Goal: Find specific page/section: Find specific page/section

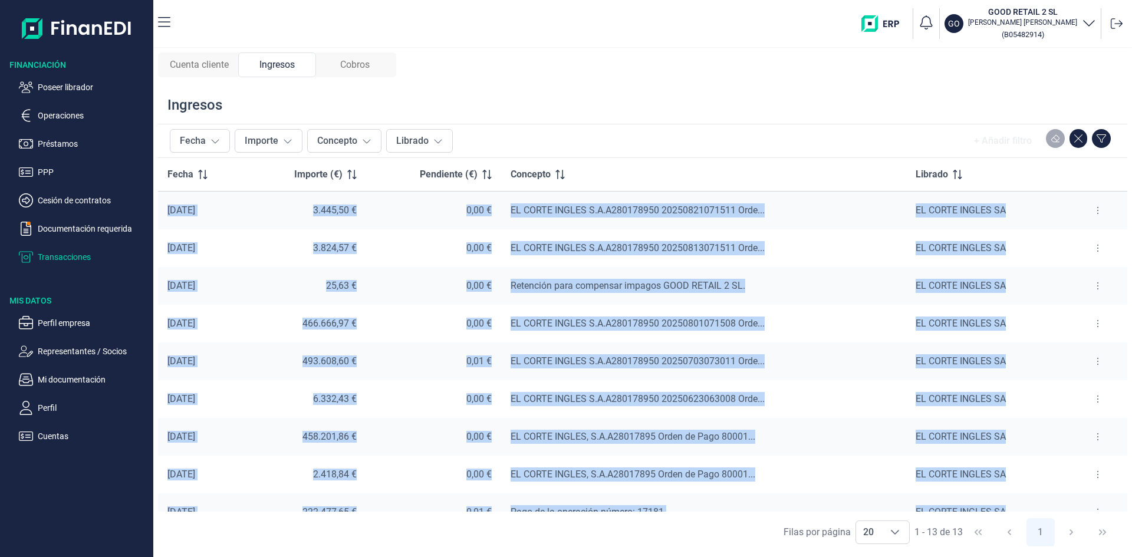
scroll to position [170, 0]
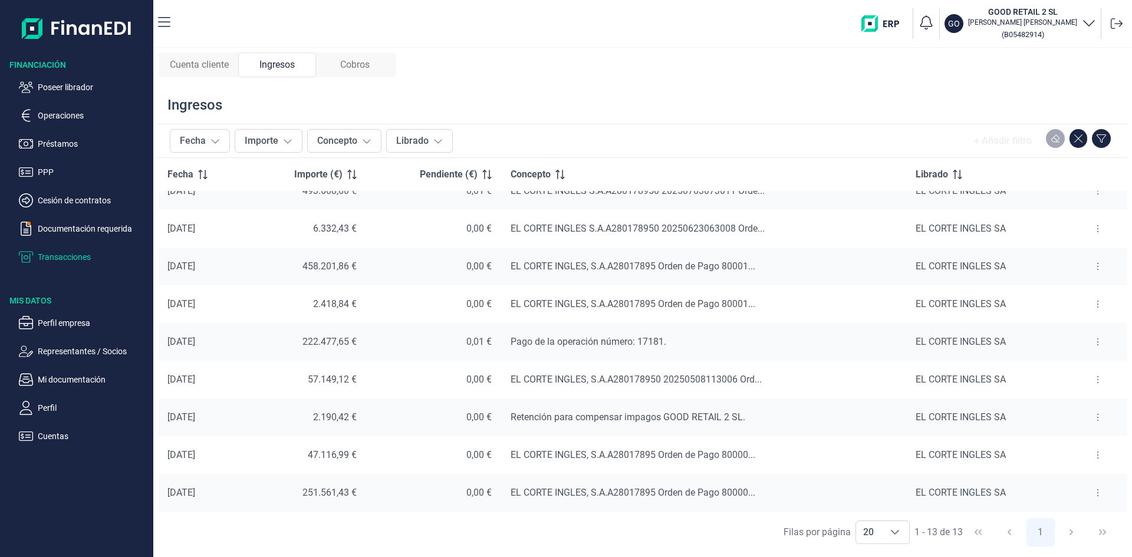
click at [569, 73] on div "Cuenta cliente Ingresos Cobros Ingresos Fecha Importe Concepto Librado + Añadir…" at bounding box center [642, 302] width 979 height 509
click at [63, 114] on p "Operaciones" at bounding box center [93, 115] width 111 height 14
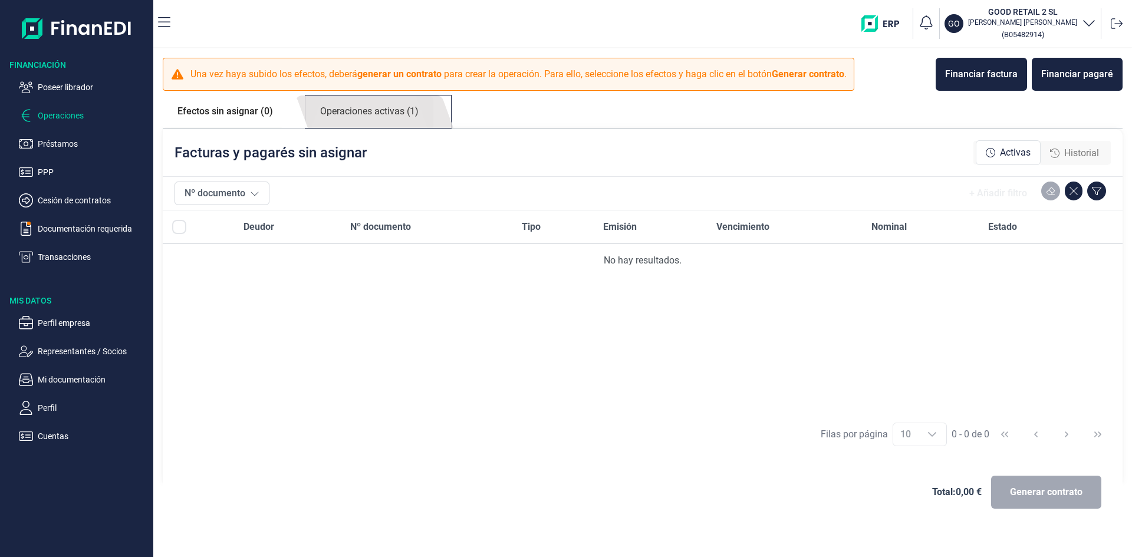
click at [367, 114] on link "Operaciones activas (1)" at bounding box center [369, 112] width 128 height 32
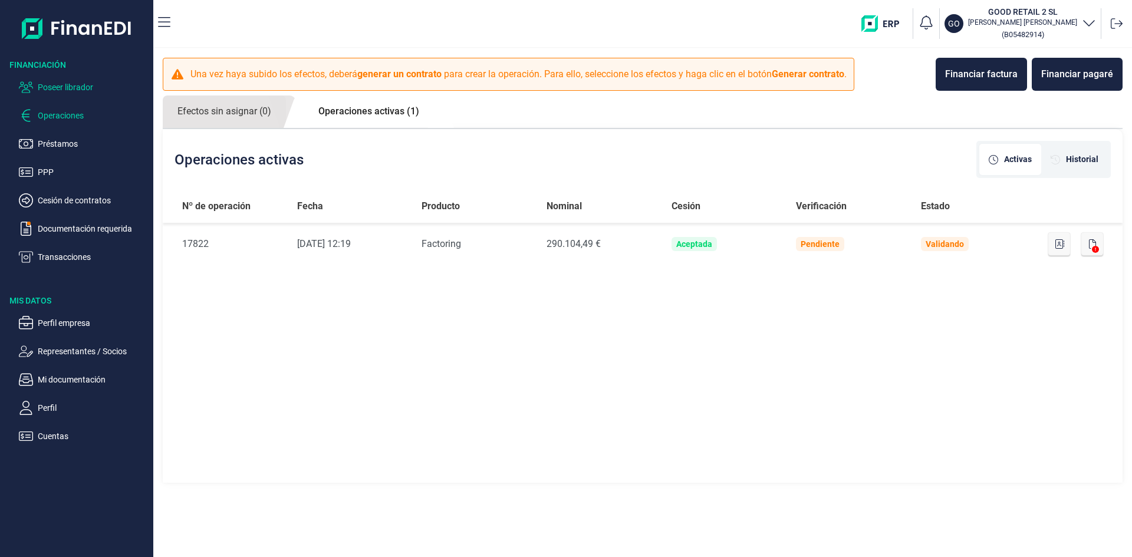
click at [72, 85] on p "Poseer librador" at bounding box center [93, 87] width 111 height 14
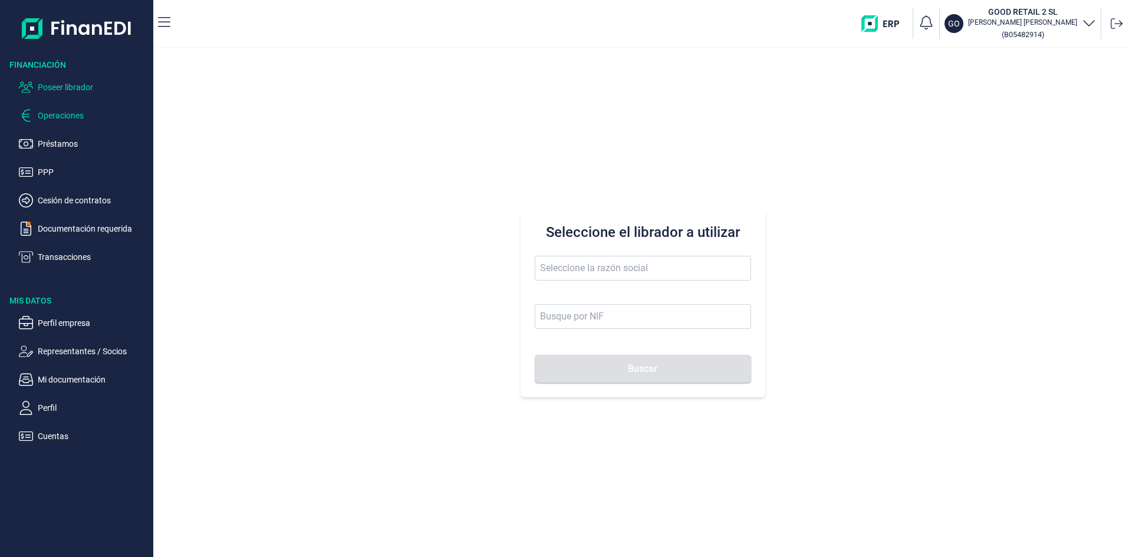
click at [69, 116] on p "Operaciones" at bounding box center [93, 115] width 111 height 14
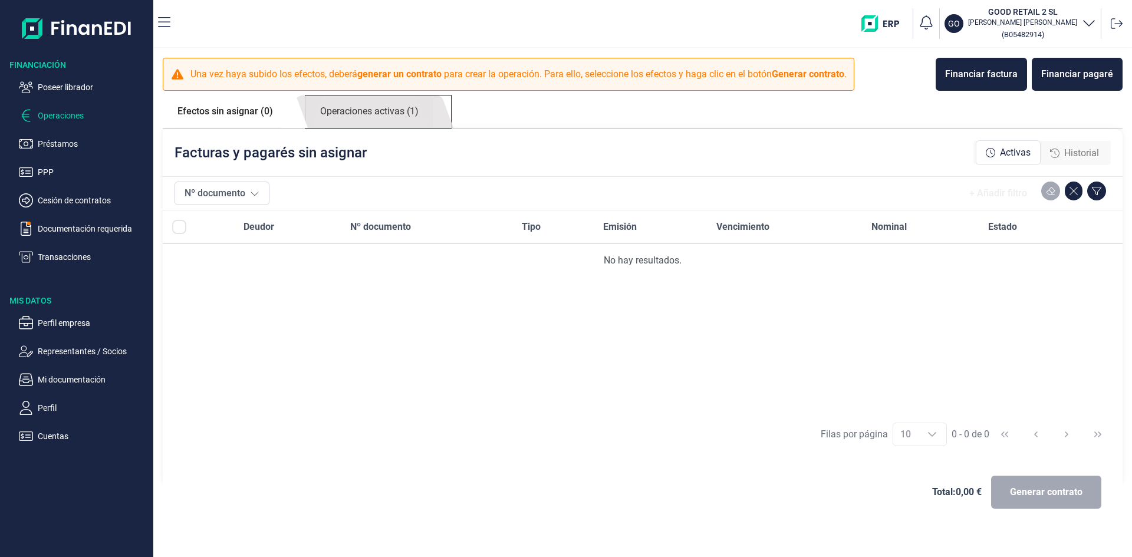
click at [351, 114] on link "Operaciones activas (1)" at bounding box center [369, 112] width 128 height 32
